Goal: Task Accomplishment & Management: Use online tool/utility

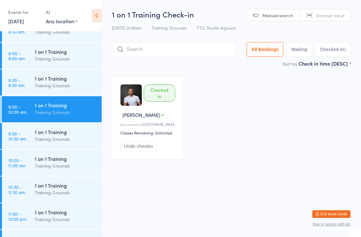
scroll to position [166, 0]
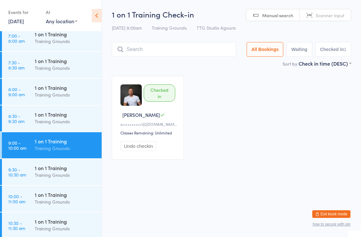
click at [60, 169] on div "1 on 1 Training" at bounding box center [65, 167] width 61 height 7
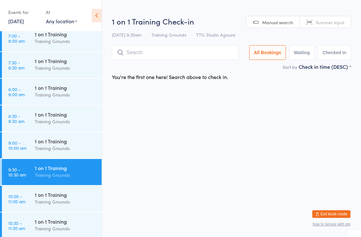
click at [168, 52] on input "search" at bounding box center [175, 52] width 127 height 15
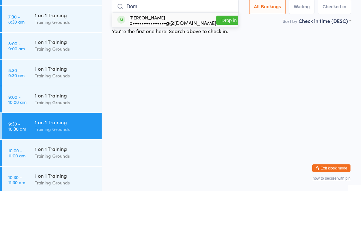
type input "Dom"
click at [223, 61] on button "Drop in" at bounding box center [228, 65] width 25 height 9
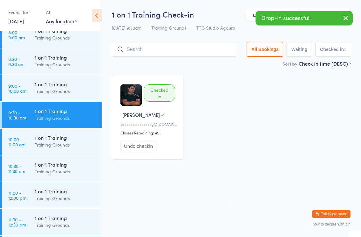
scroll to position [238, 0]
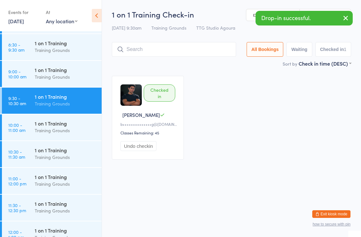
click at [74, 156] on div "Training Grounds" at bounding box center [65, 156] width 61 height 7
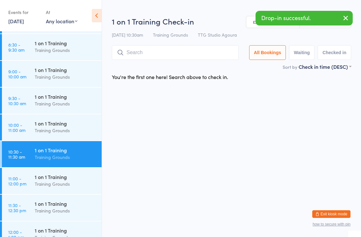
click at [175, 56] on input "search" at bounding box center [175, 52] width 127 height 15
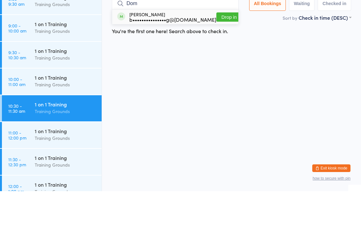
type input "Dom"
click at [224, 58] on button "Drop in" at bounding box center [228, 62] width 25 height 9
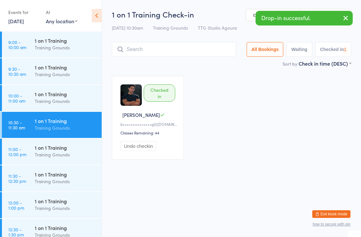
scroll to position [279, 0]
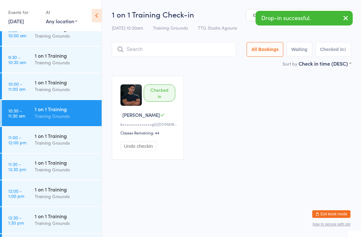
click at [74, 61] on div "Training Grounds" at bounding box center [65, 62] width 61 height 7
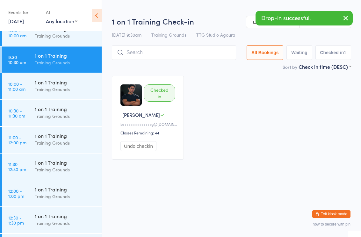
click at [74, 119] on div "Training Grounds" at bounding box center [65, 115] width 61 height 7
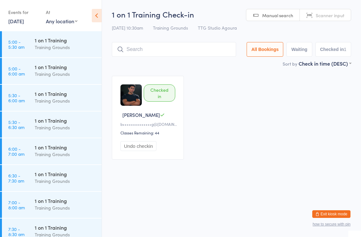
click at [202, 208] on html "You have now entered Kiosk Mode. Members will be able to check themselves in us…" at bounding box center [180, 118] width 361 height 237
click at [24, 22] on link "[DATE]" at bounding box center [16, 21] width 16 height 7
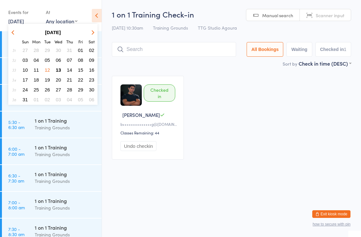
click at [61, 71] on span "13" at bounding box center [58, 69] width 5 height 5
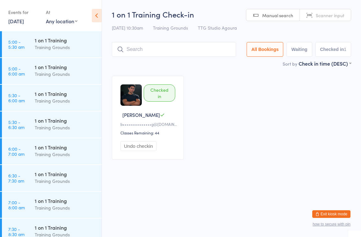
click at [53, 151] on div "Training Grounds" at bounding box center [65, 154] width 61 height 7
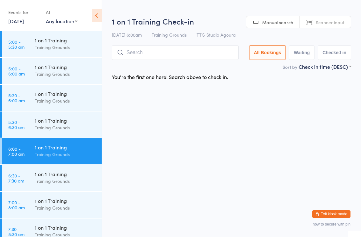
click at [156, 55] on input "search" at bounding box center [175, 52] width 127 height 15
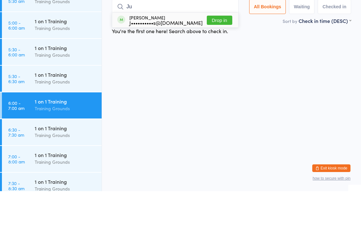
type input "Ju"
click at [172, 66] on div "J••••••••••s@yahoo.com" at bounding box center [165, 68] width 73 height 5
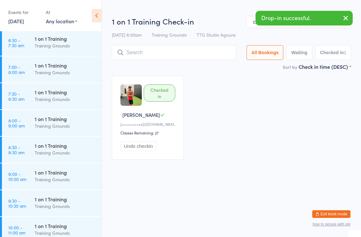
scroll to position [138, 0]
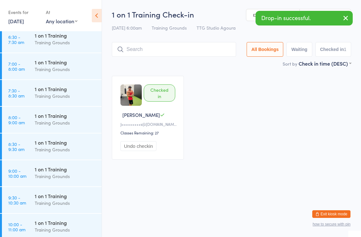
click at [58, 175] on div "Training Grounds" at bounding box center [65, 175] width 61 height 7
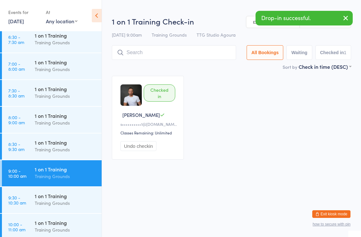
click at [154, 52] on input "search" at bounding box center [174, 52] width 124 height 15
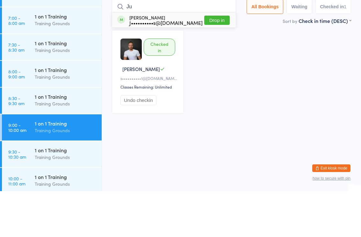
type input "Ju"
click at [166, 66] on div "J••••••••••s@yahoo.com" at bounding box center [165, 68] width 73 height 5
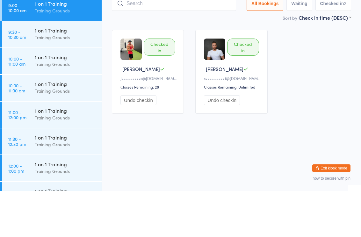
scroll to position [262, 0]
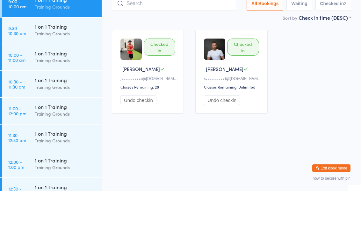
click at [59, 95] on div "1 on 1 Training" at bounding box center [65, 98] width 61 height 7
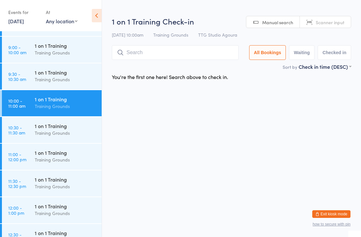
click at [151, 53] on input "search" at bounding box center [175, 52] width 127 height 15
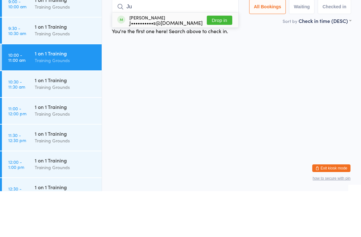
type input "Ju"
click at [161, 66] on div "J••••••••••s@yahoo.com" at bounding box center [165, 68] width 73 height 5
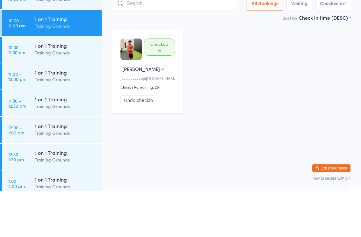
scroll to position [297, 0]
click at [46, 121] on div "Training Grounds" at bounding box center [65, 124] width 61 height 7
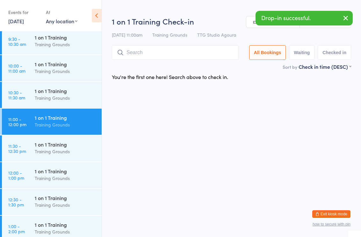
click at [150, 53] on input "search" at bounding box center [175, 52] width 127 height 15
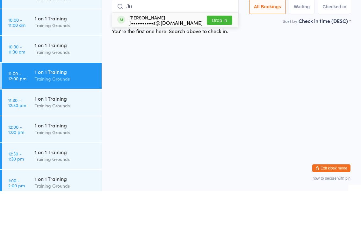
type input "Ju"
click at [168, 66] on div "J••••••••••s@yahoo.com" at bounding box center [165, 68] width 73 height 5
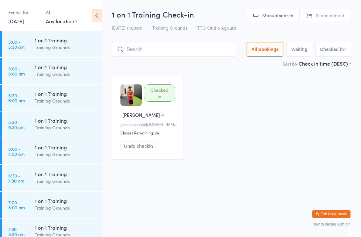
click at [256, 203] on html "You have now entered Kiosk Mode. Members will be able to check themselves in us…" at bounding box center [180, 118] width 361 height 237
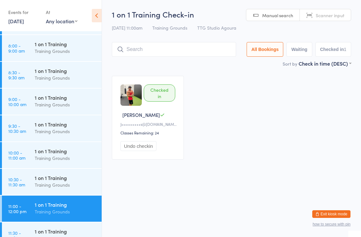
scroll to position [359, 0]
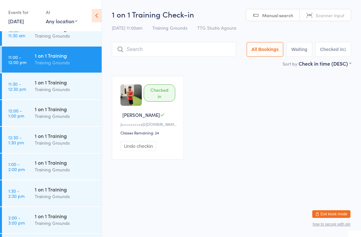
click at [73, 89] on div "Training Grounds" at bounding box center [65, 89] width 61 height 7
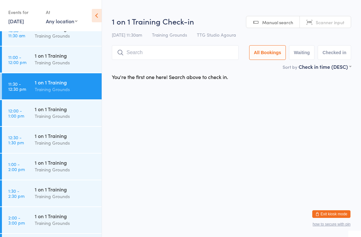
scroll to position [352, 0]
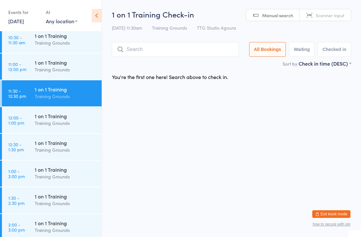
click at [157, 57] on input "search" at bounding box center [175, 49] width 127 height 15
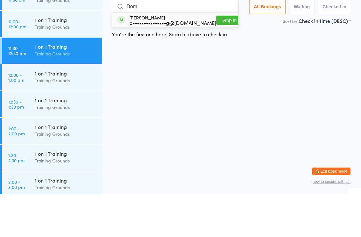
type input "Dom"
click at [225, 58] on button "Drop in" at bounding box center [228, 62] width 25 height 9
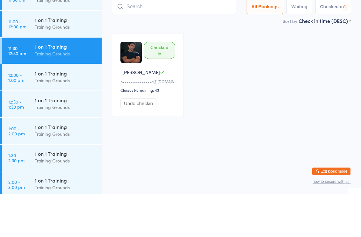
click at [259, 70] on div "Checked in Dominic L b•••••••••••••••g@gmail.com Classes Remaining: 43 Undo che…" at bounding box center [231, 117] width 250 height 95
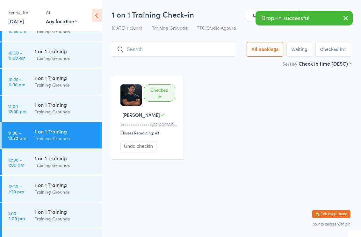
click at [72, 80] on div "1 on 1 Training" at bounding box center [65, 77] width 61 height 7
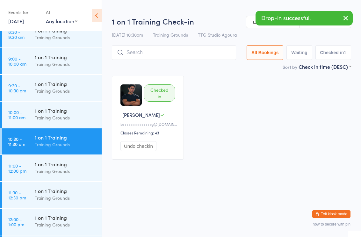
scroll to position [249, 0]
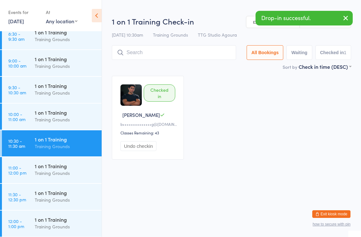
click at [66, 88] on div "1 on 1 Training" at bounding box center [65, 85] width 61 height 7
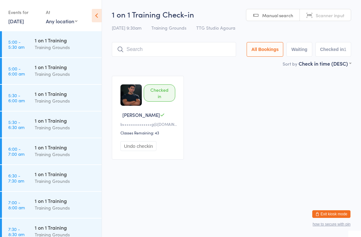
click at [257, 165] on div "Checked in Dominic L b•••••••••••••••g@gmail.com Classes Remaining: 43 Undo che…" at bounding box center [231, 117] width 250 height 95
